Goal: Register for event/course

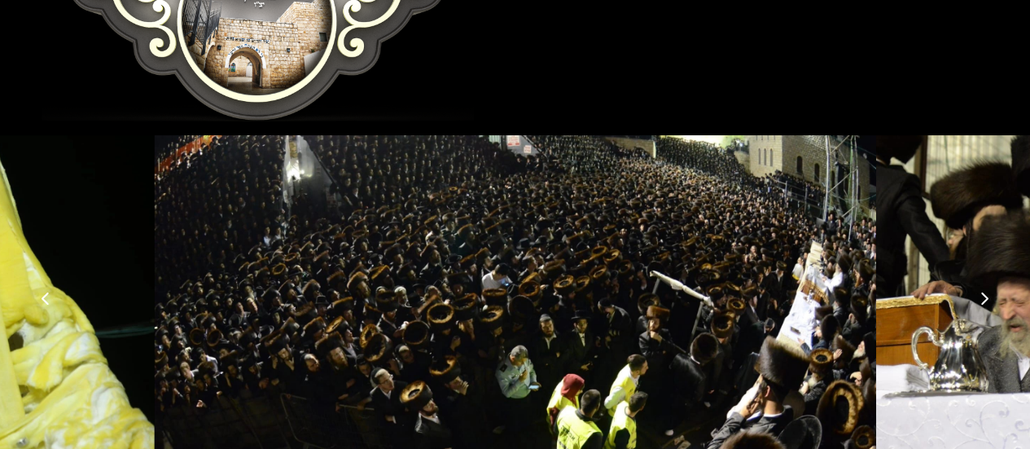
scroll to position [461, 0]
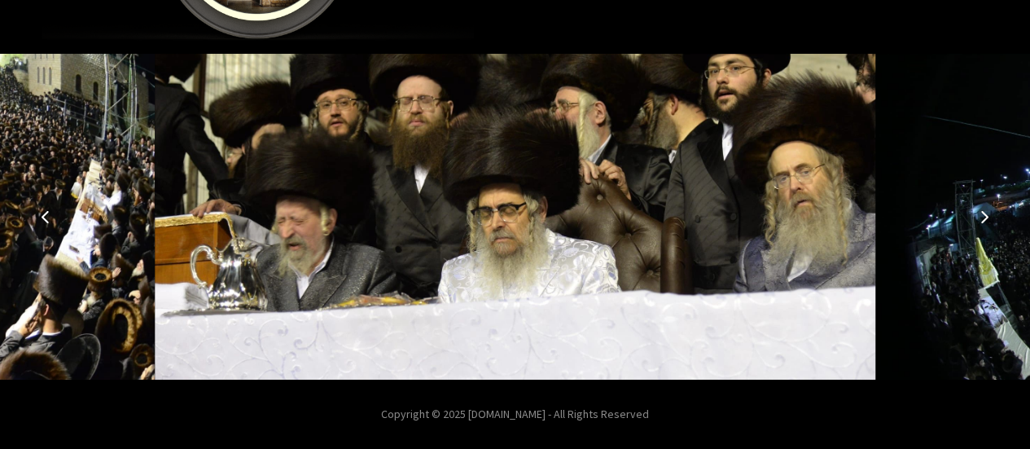
click at [991, 206] on button "Next image" at bounding box center [984, 216] width 39 height 39
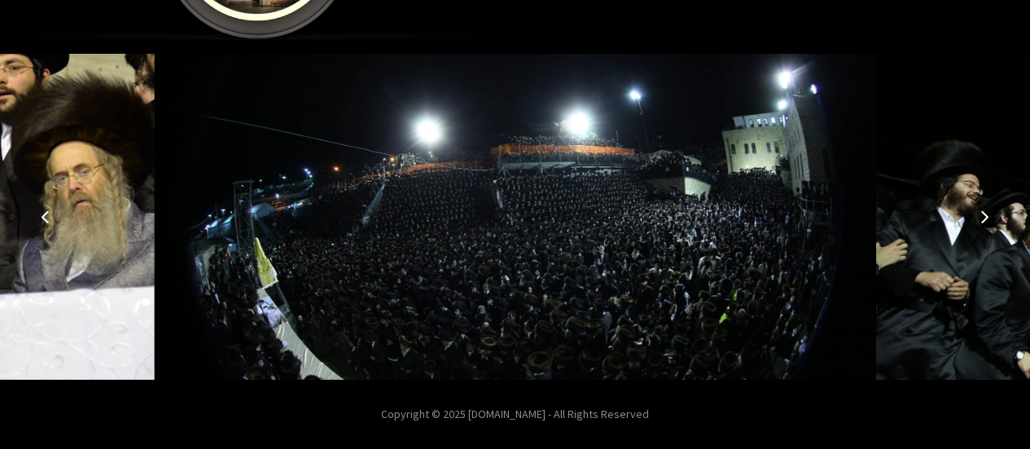
click at [523, 232] on img at bounding box center [515, 217] width 721 height 326
click at [523, 233] on img at bounding box center [515, 217] width 721 height 326
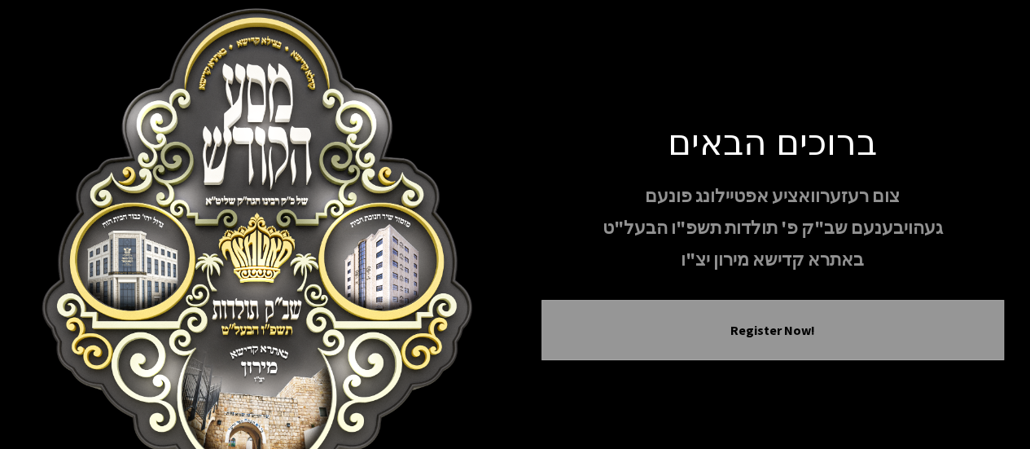
scroll to position [0, 0]
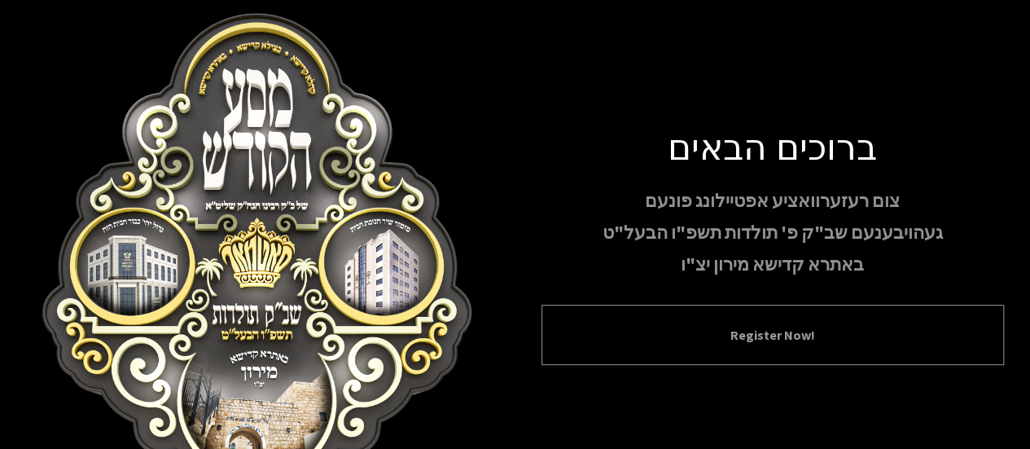
click at [782, 336] on button "Register Now!" at bounding box center [773, 335] width 422 height 20
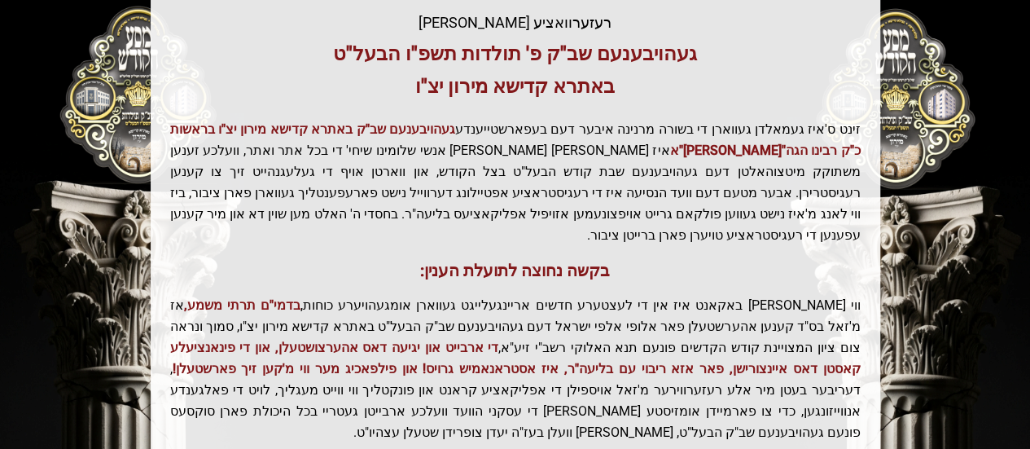
scroll to position [493, 0]
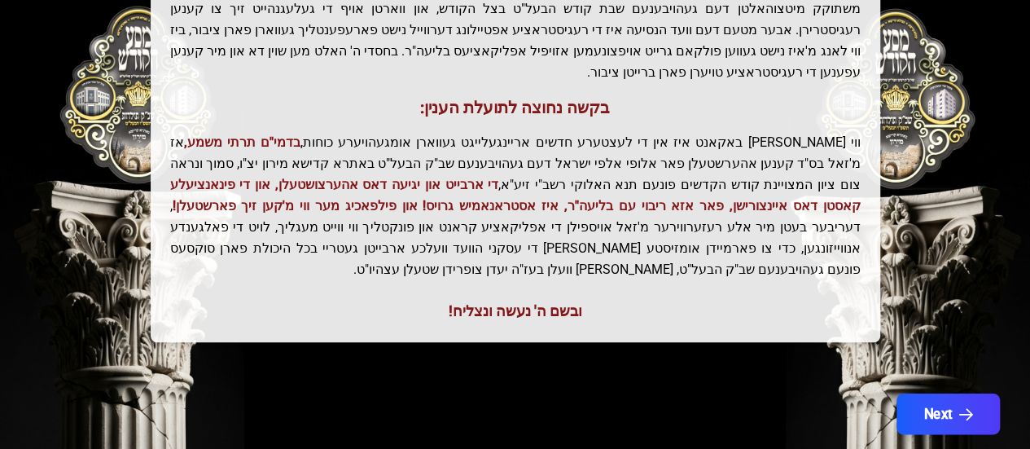
click at [962, 407] on icon "button" at bounding box center [966, 414] width 14 height 14
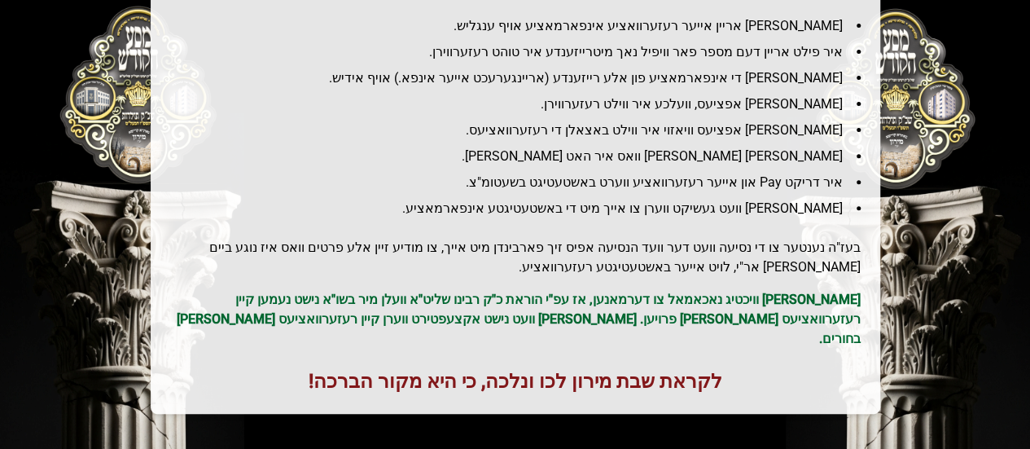
scroll to position [339, 0]
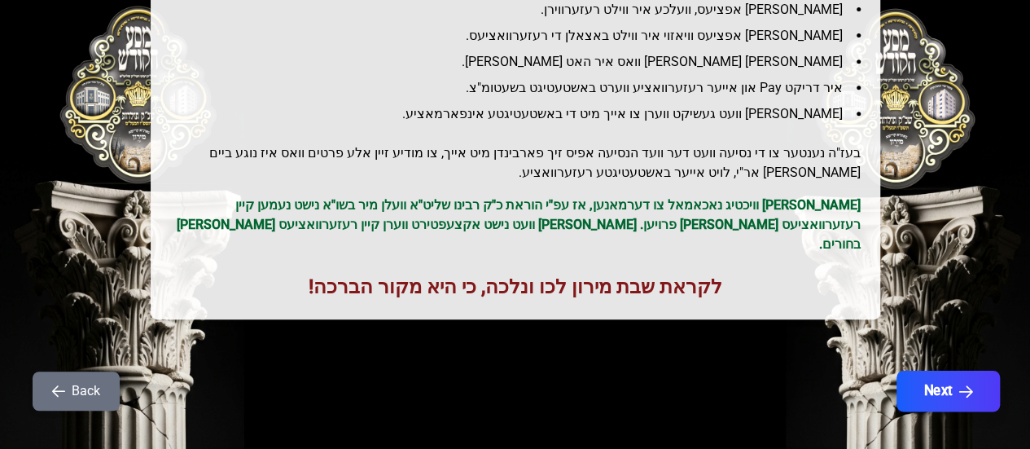
click at [964, 384] on icon "button" at bounding box center [966, 391] width 14 height 14
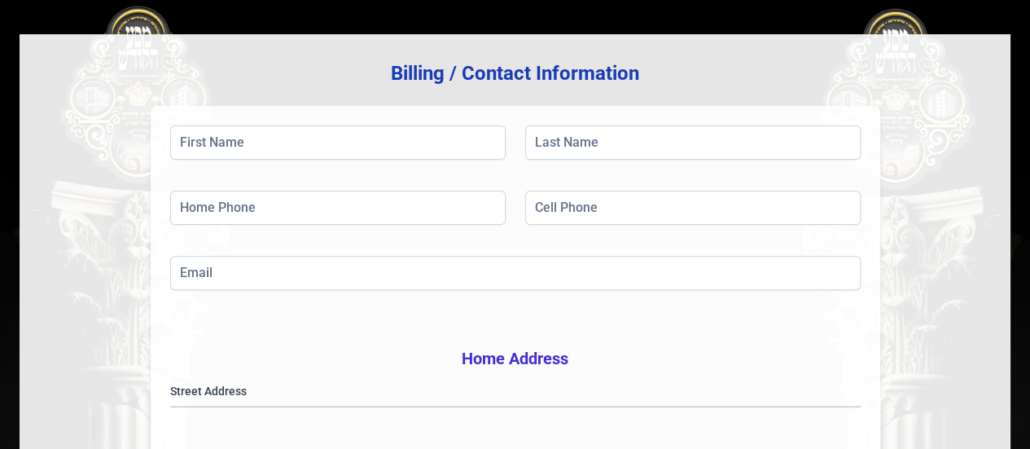
scroll to position [0, 0]
